Goal: Task Accomplishment & Management: Use online tool/utility

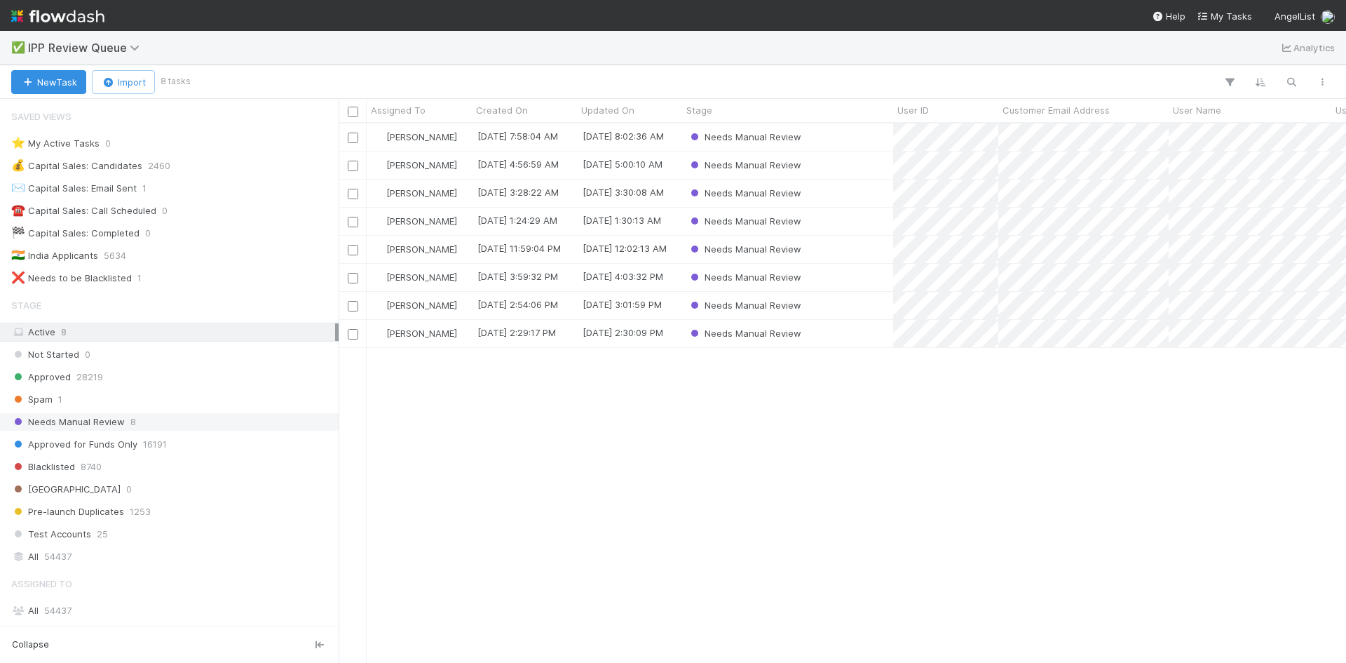
scroll to position [177, 0]
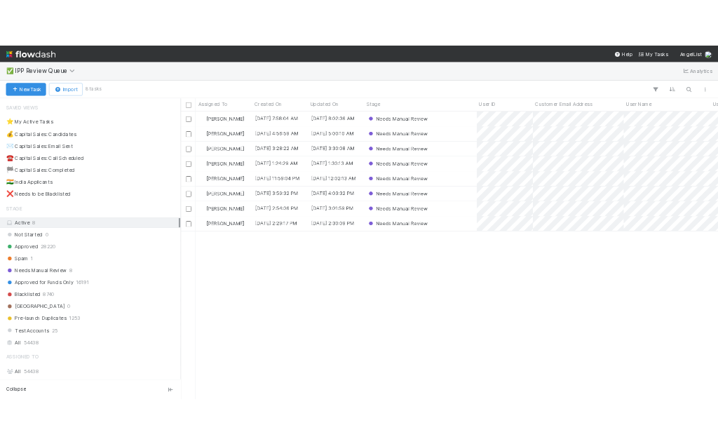
scroll to position [529, 997]
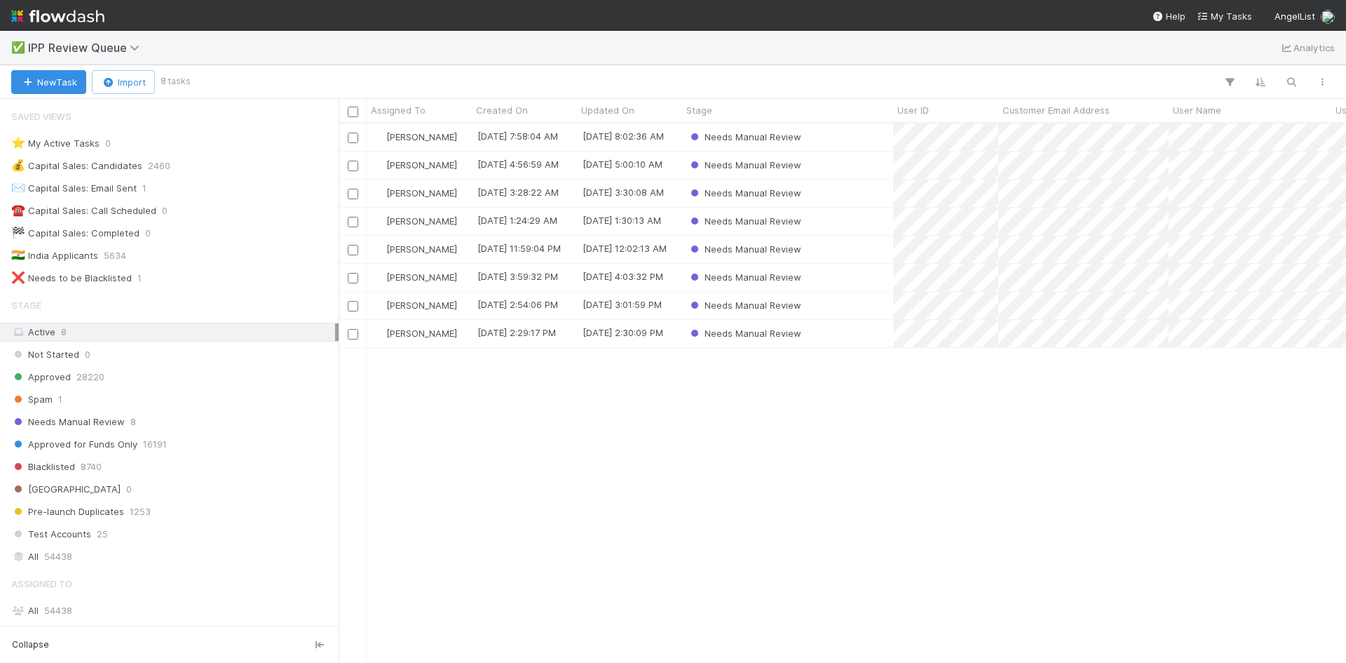
click at [679, 449] on div "Karen Jane Salcedo 9/3/25, 7:58:04 AM 9/3/25, 8:02:36 AM Needs Manual Review Ka…" at bounding box center [842, 392] width 1007 height 538
click at [130, 40] on span "IPP Review Queue" at bounding box center [93, 47] width 130 height 17
click at [132, 47] on icon at bounding box center [137, 47] width 14 height 11
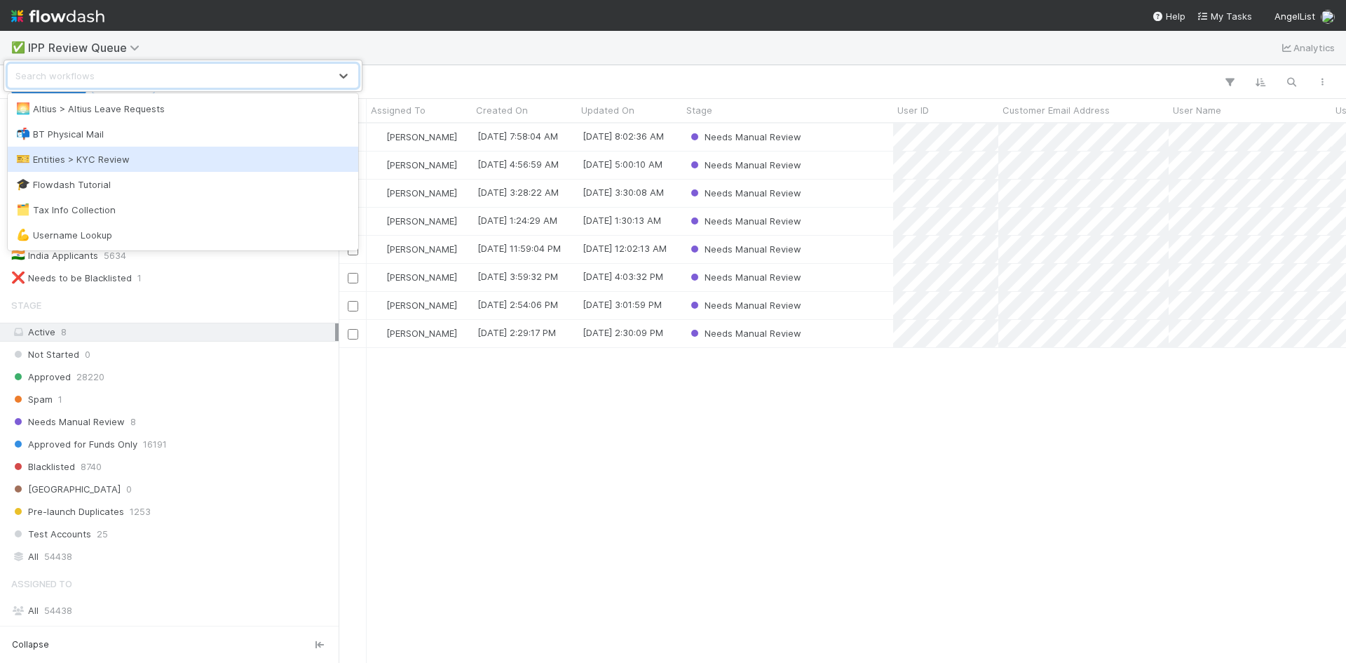
click at [110, 157] on div "🎫 Entities > KYC Review" at bounding box center [183, 159] width 334 height 14
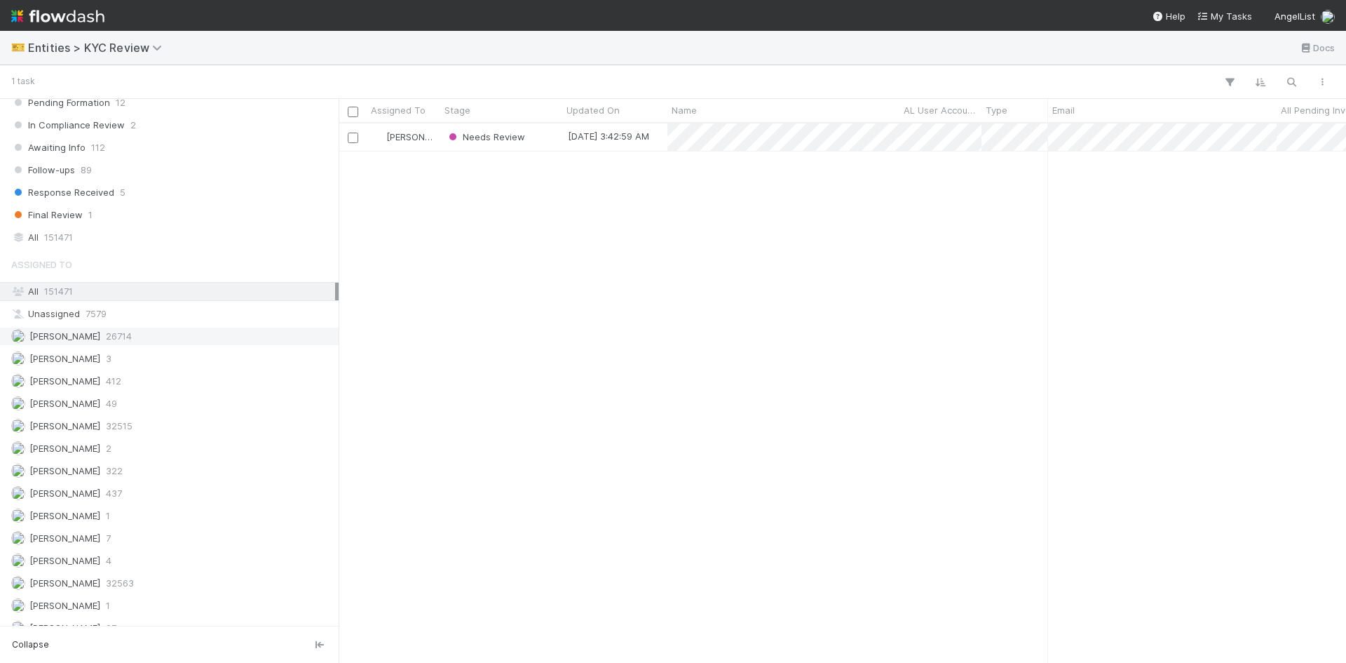
scroll to position [1120, 0]
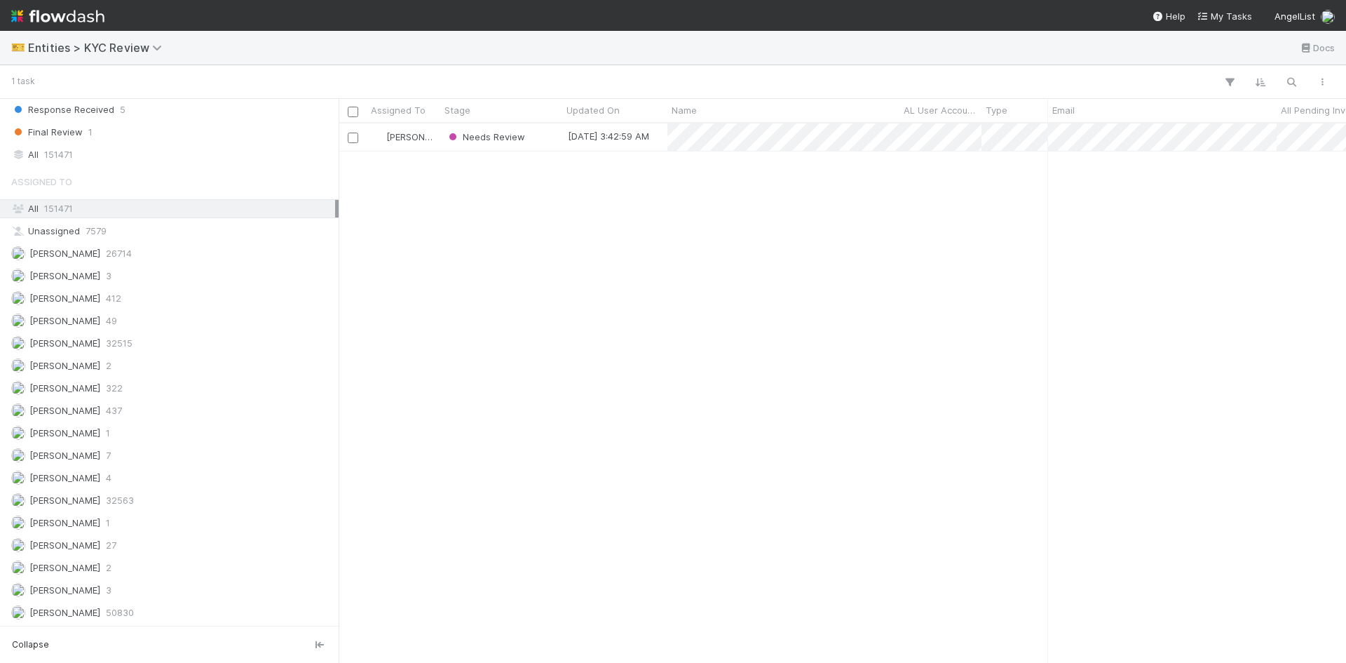
click at [526, 202] on div "Alice Wo Needs Review 9/3/25, 3:42:59 AM 9/2/25, 7:54:19 AM 0 0 0" at bounding box center [842, 392] width 1007 height 538
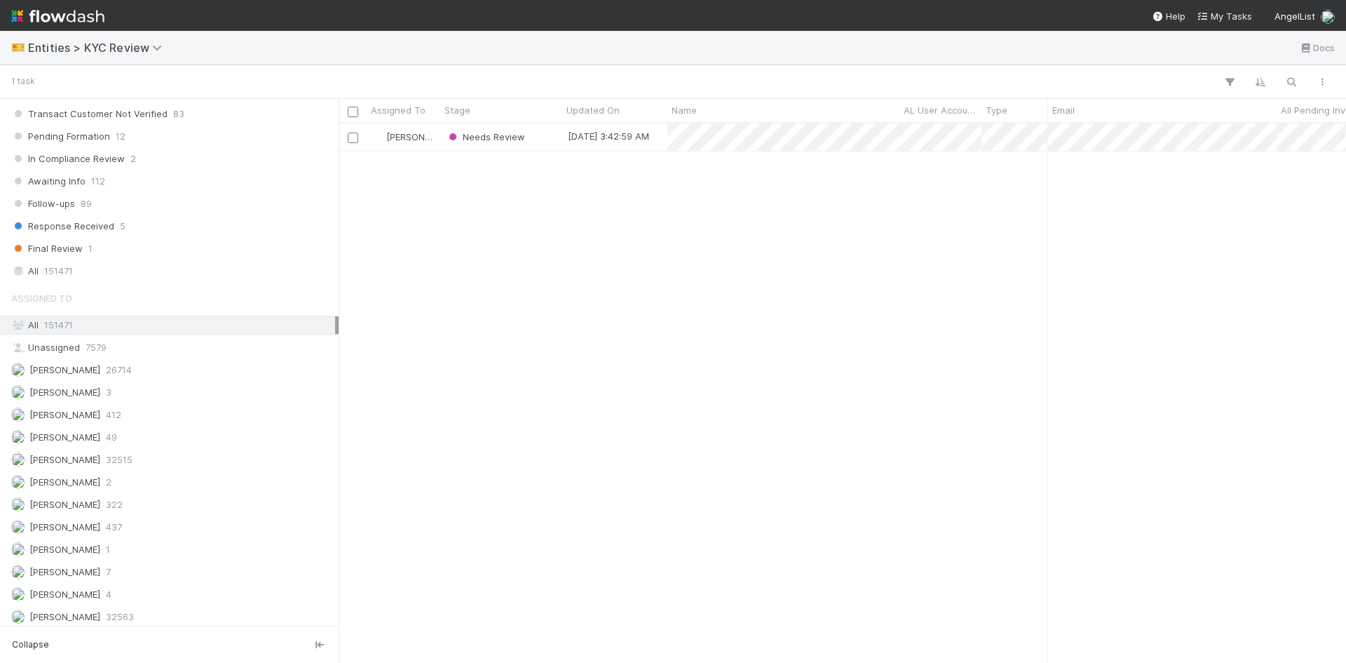
scroll to position [979, 0]
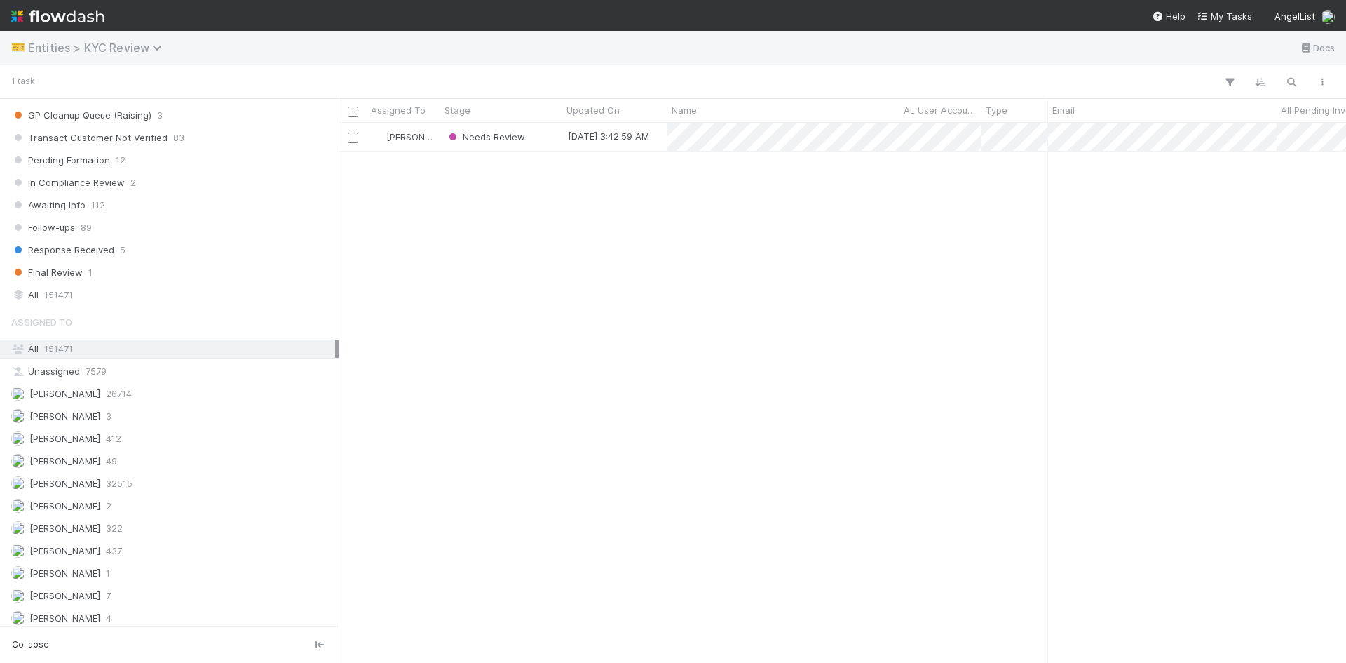
click at [155, 50] on icon at bounding box center [159, 47] width 14 height 11
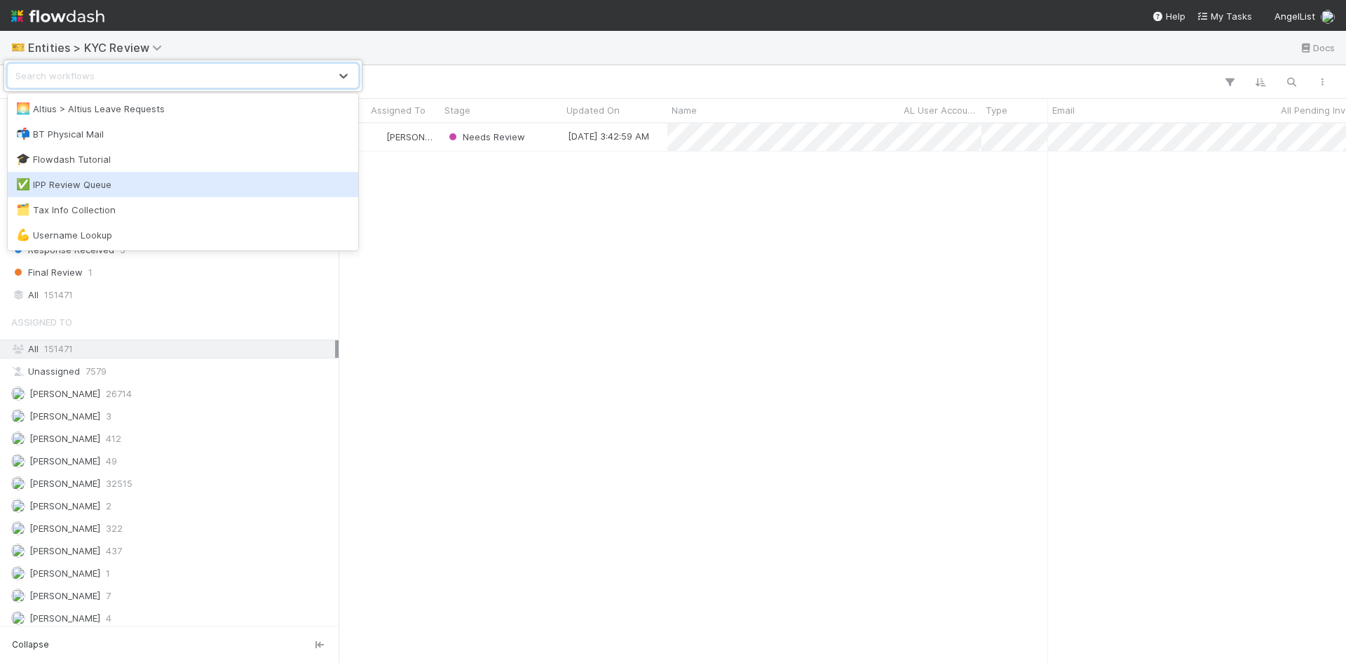
click at [61, 184] on div "✅ IPP Review Queue" at bounding box center [183, 184] width 334 height 14
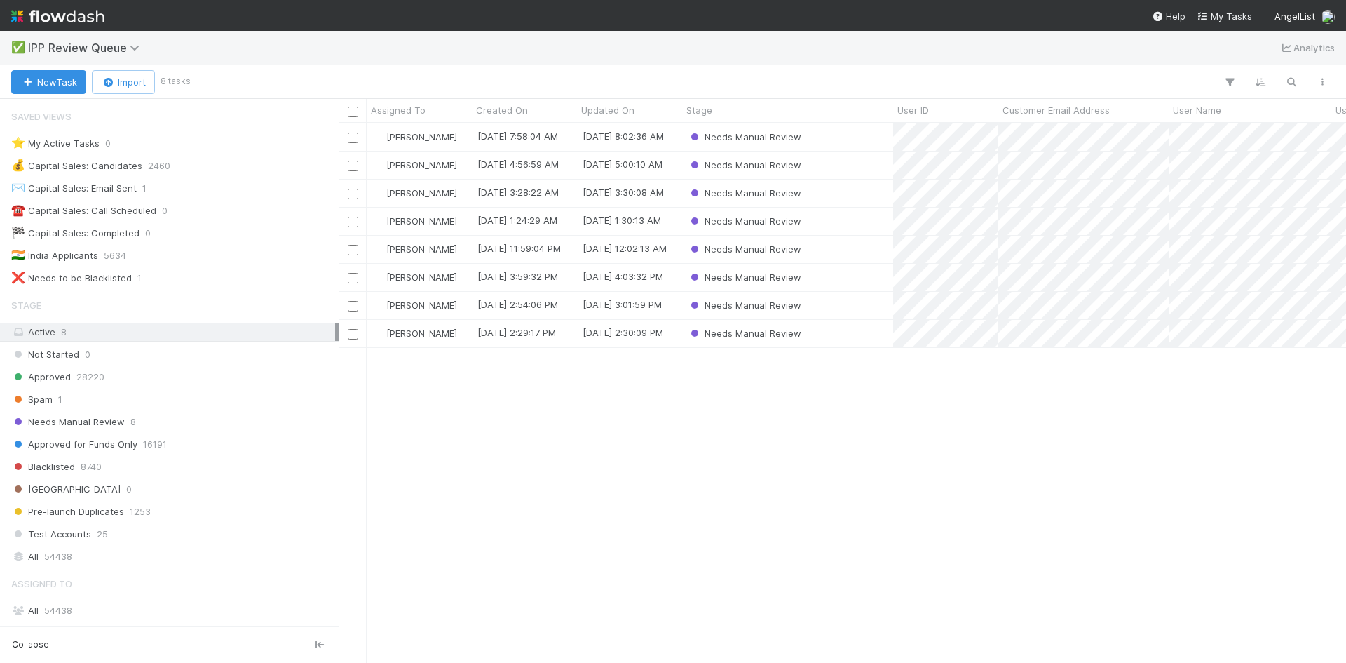
click at [629, 428] on div "Karen Jane Salcedo 9/3/25, 7:58:04 AM 9/3/25, 8:02:36 AM Needs Manual Review Ka…" at bounding box center [842, 392] width 1007 height 538
click at [738, 464] on div "Karen Jane Salcedo 9/3/25, 7:58:04 AM 9/3/25, 8:02:36 AM Needs Manual Review Ka…" at bounding box center [842, 392] width 1007 height 538
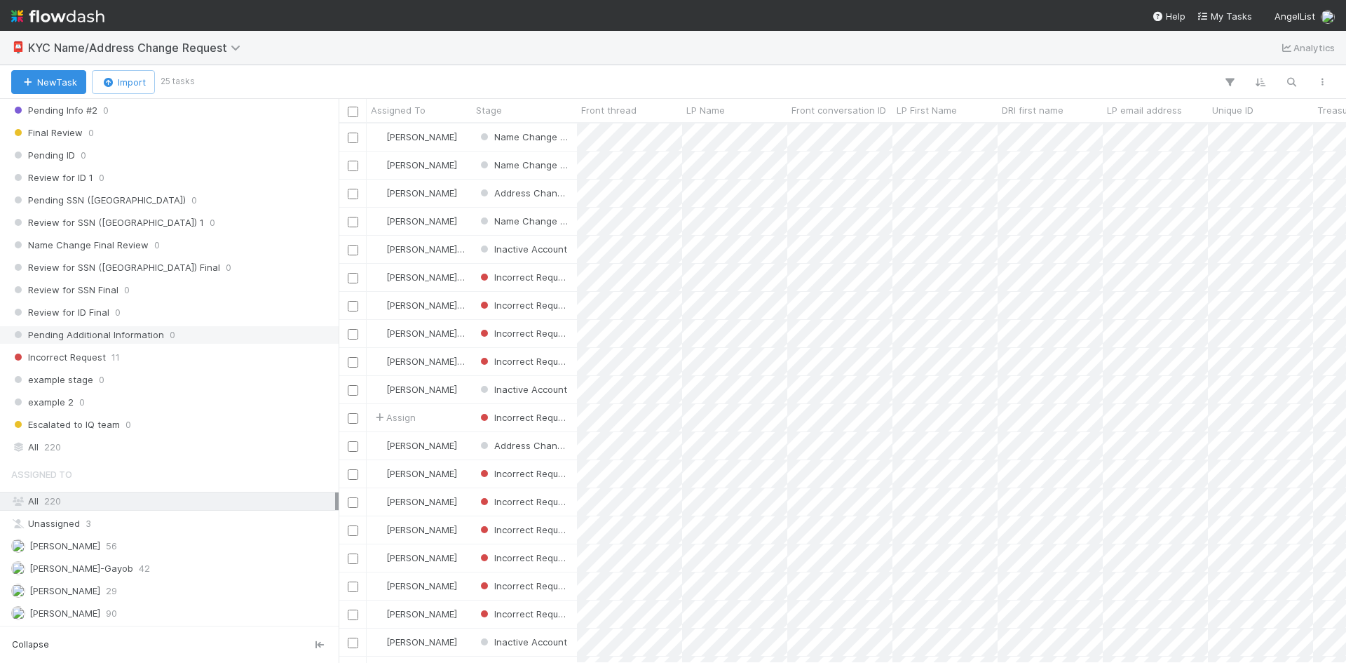
scroll to position [626, 0]
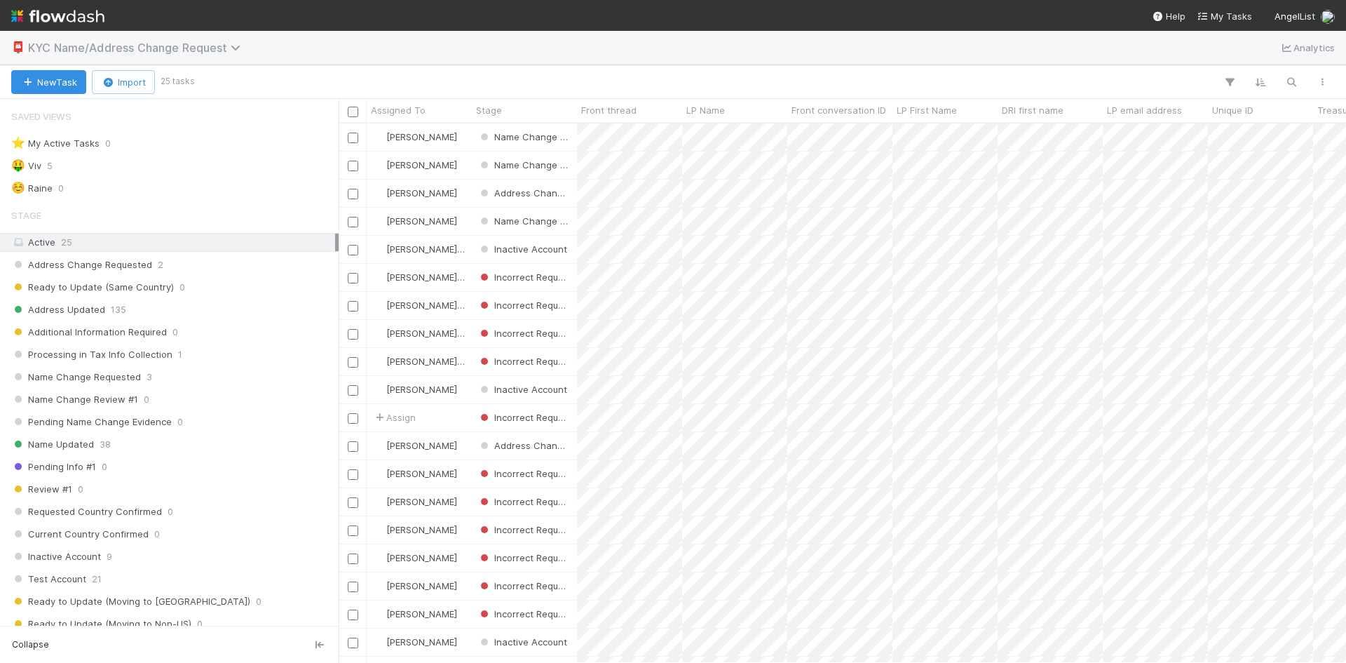
click at [230, 46] on span "KYC Name/Address Change Request" at bounding box center [137, 48] width 219 height 14
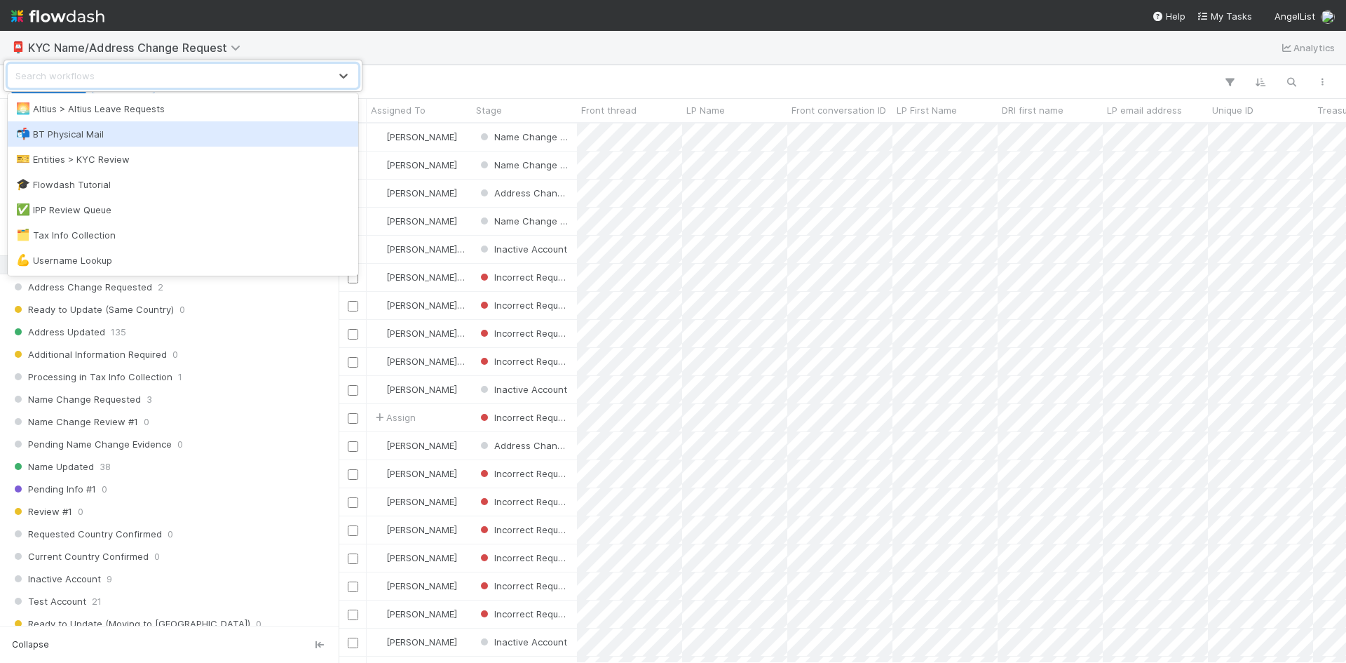
click at [599, 52] on div "option BT Physical Mail focused, 2 of 7. 7 results available. Use Up and Down t…" at bounding box center [673, 331] width 1346 height 663
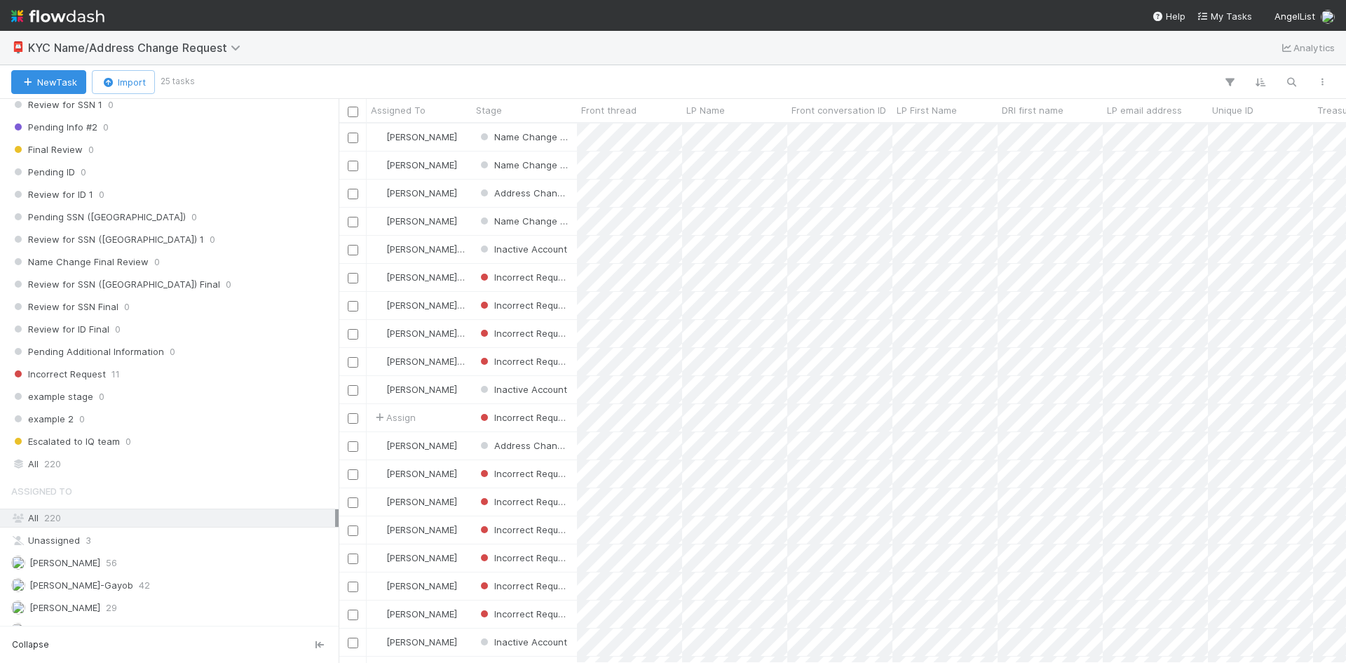
scroll to position [648, 0]
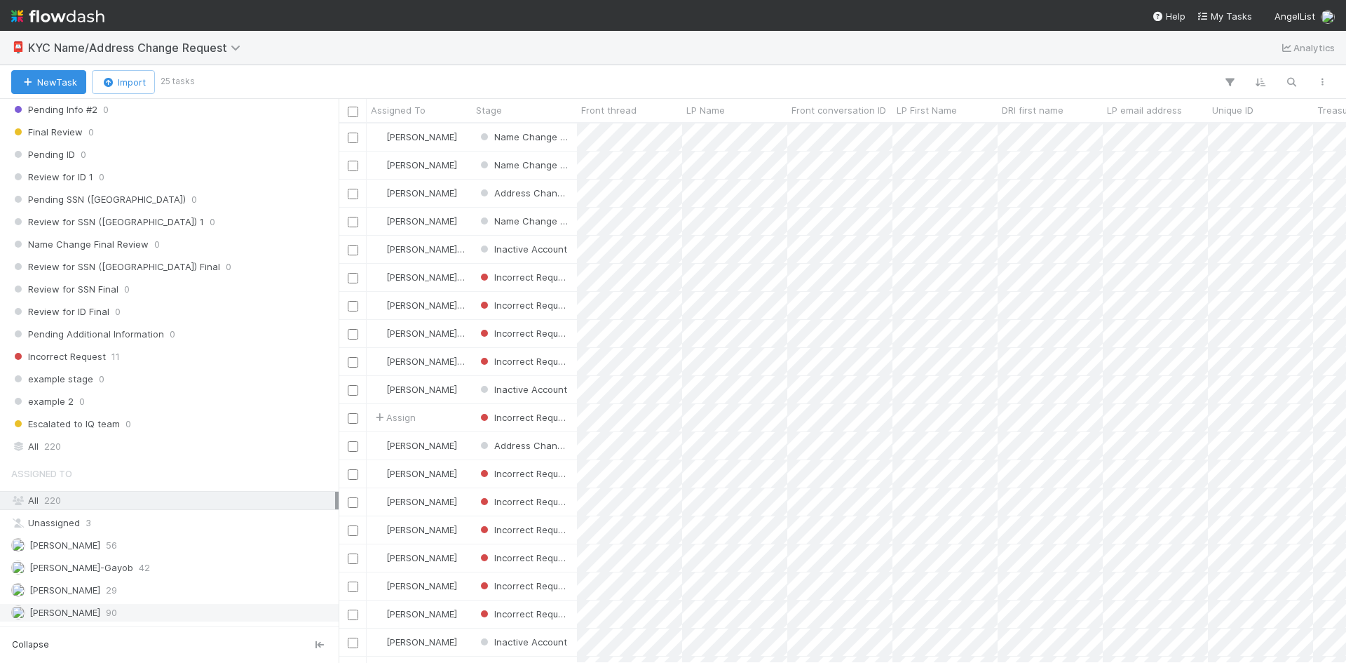
click at [110, 616] on div "Viv Hong 90" at bounding box center [173, 613] width 324 height 18
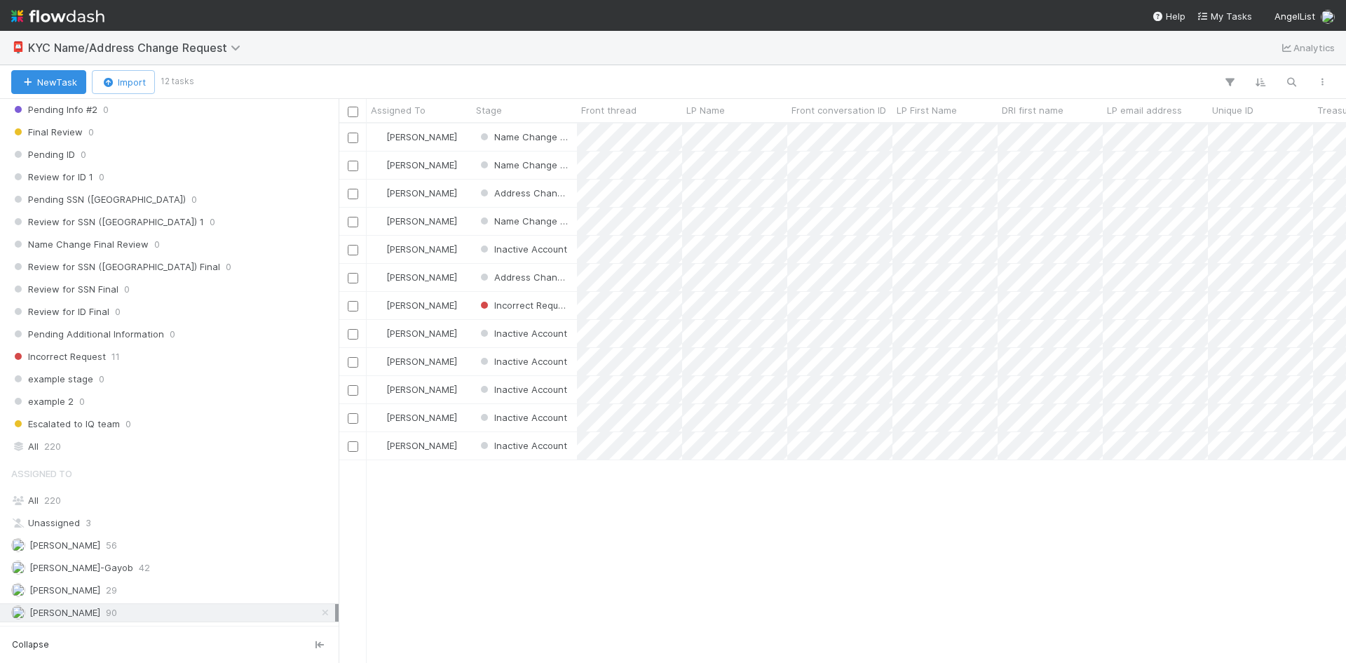
scroll to position [529, 997]
